Goal: Navigation & Orientation: Find specific page/section

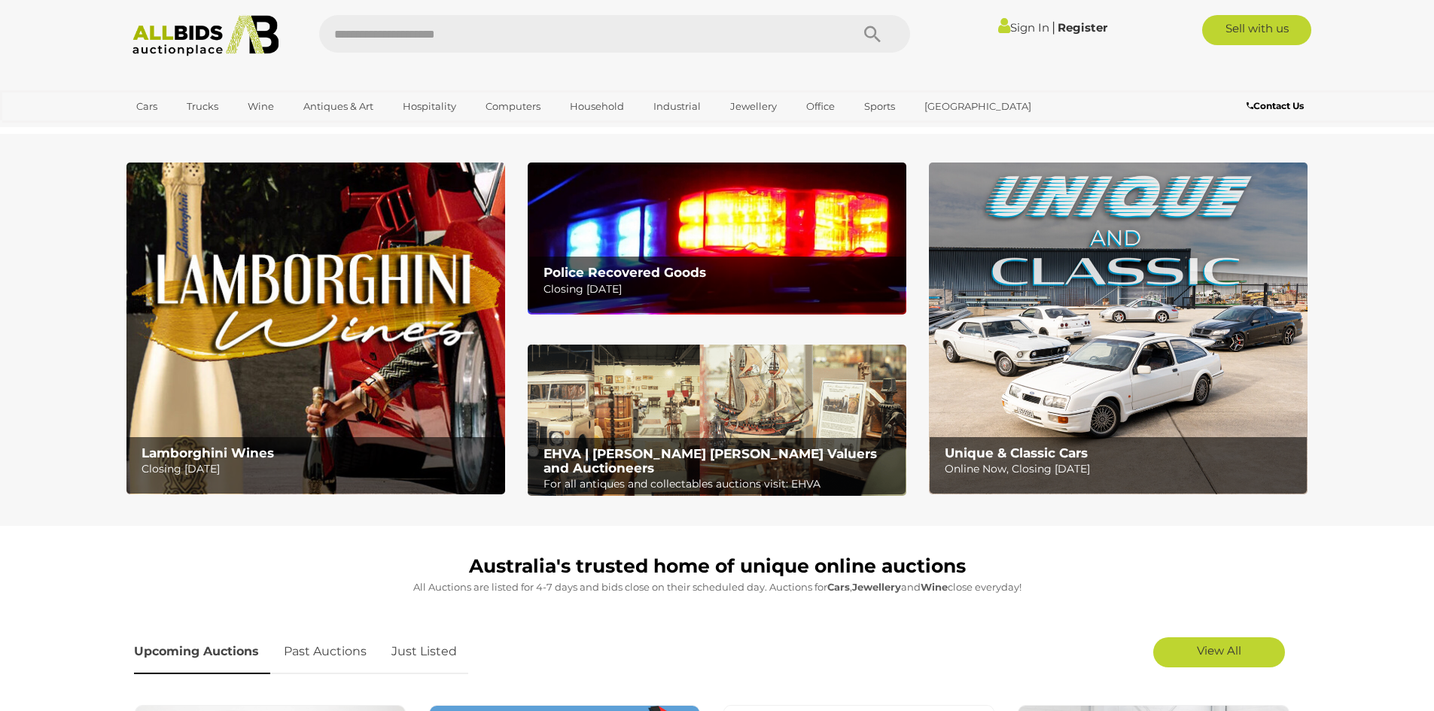
click at [1135, 350] on img at bounding box center [1118, 329] width 379 height 332
click at [630, 242] on img at bounding box center [717, 238] width 379 height 151
